Goal: Task Accomplishment & Management: Contribute content

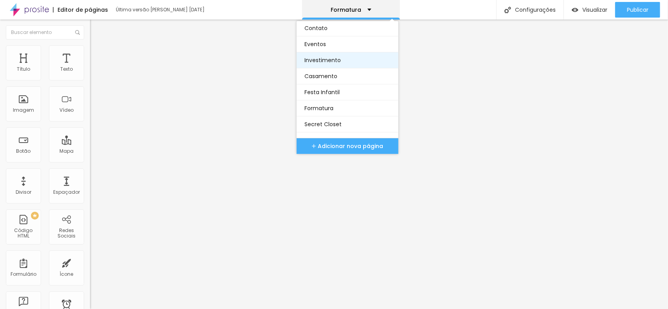
scroll to position [39, 0]
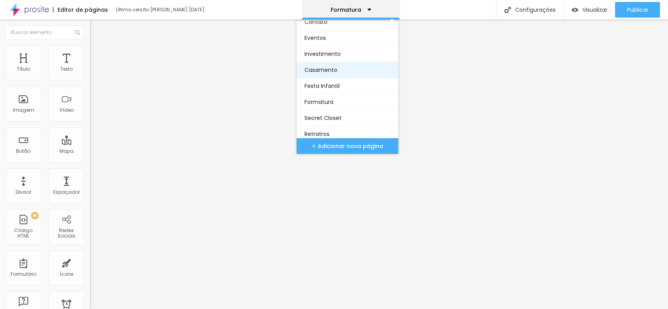
click at [326, 72] on link "Casamento" at bounding box center [347, 70] width 86 height 16
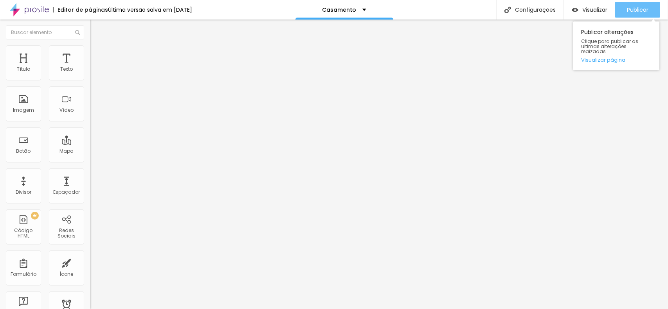
click at [639, 9] on span "Publicar" at bounding box center [638, 10] width 22 height 6
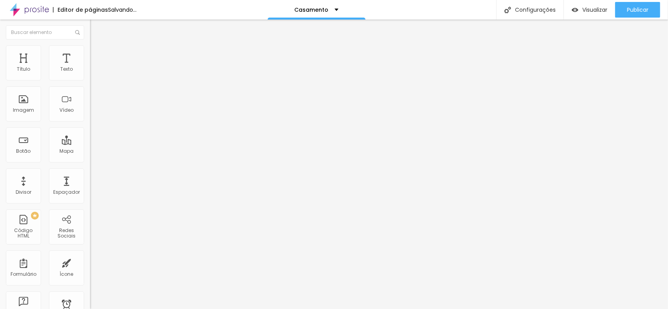
click at [90, 67] on span "Trocar imagem" at bounding box center [111, 64] width 43 height 7
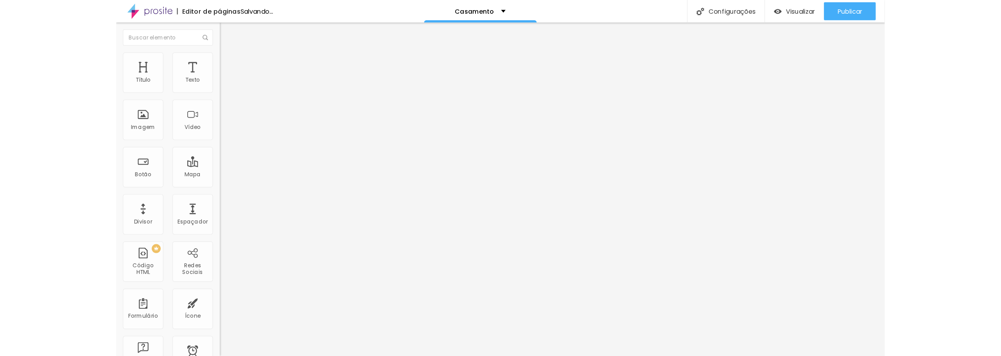
scroll to position [391, 0]
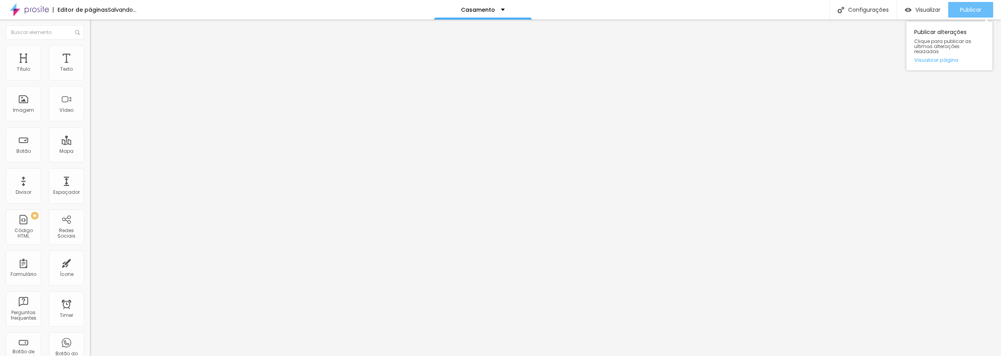
click at [667, 5] on div "Publicar" at bounding box center [971, 10] width 22 height 16
click at [667, 5] on div "Visualizar" at bounding box center [923, 10] width 36 height 16
click at [667, 9] on span "Publicar" at bounding box center [971, 10] width 22 height 6
click at [97, 53] on span "Estilo" at bounding box center [103, 50] width 12 height 7
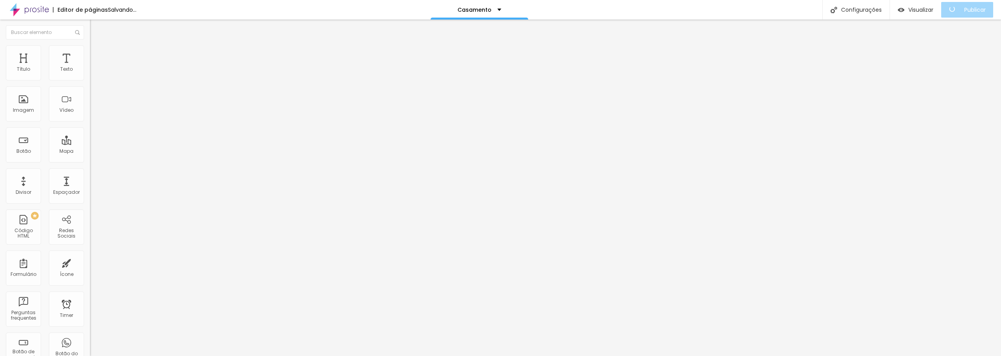
click at [97, 55] on span "Avançado" at bounding box center [110, 58] width 26 height 7
click at [90, 52] on li "Estilo" at bounding box center [135, 49] width 90 height 8
click at [90, 45] on li "Conteúdo" at bounding box center [135, 42] width 90 height 8
click at [90, 51] on li "Estilo" at bounding box center [135, 49] width 90 height 8
click at [90, 53] on img at bounding box center [93, 56] width 7 height 7
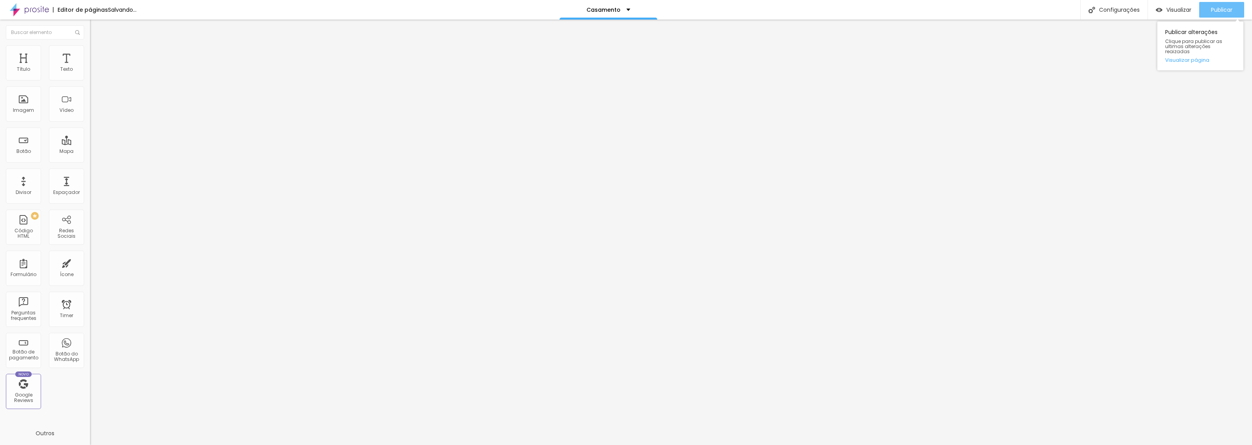
click at [667, 7] on span "Publicar" at bounding box center [1221, 10] width 22 height 6
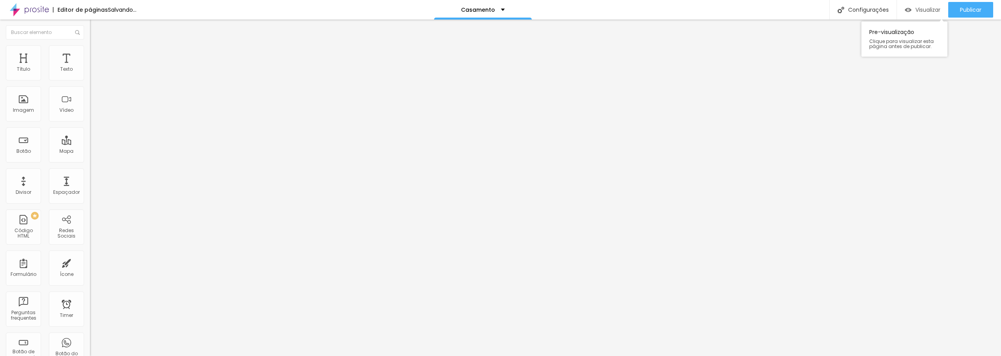
click at [667, 13] on span "Visualizar" at bounding box center [928, 10] width 25 height 6
